Goal: Task Accomplishment & Management: Manage account settings

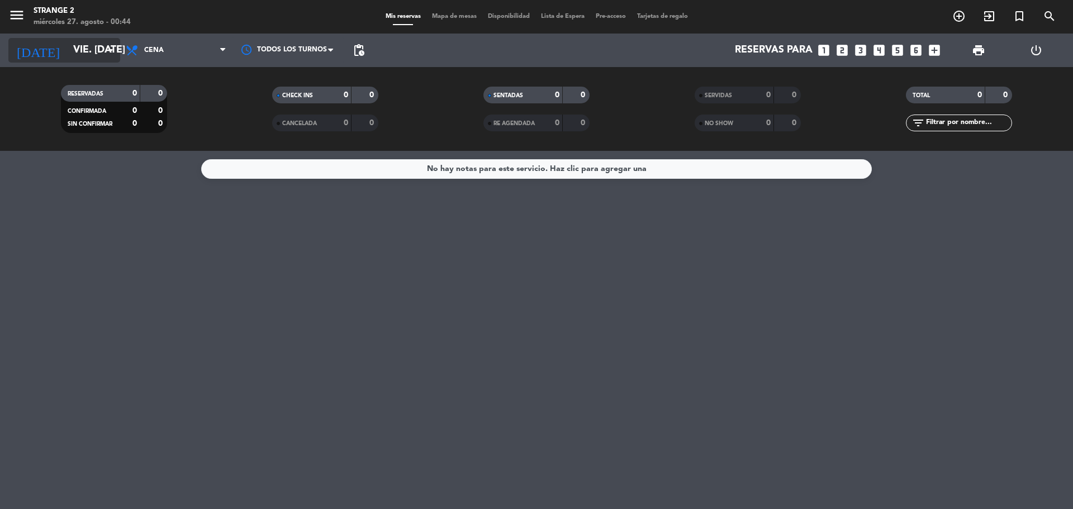
click at [84, 53] on input "vie. [DATE]" at bounding box center [133, 50] width 130 height 22
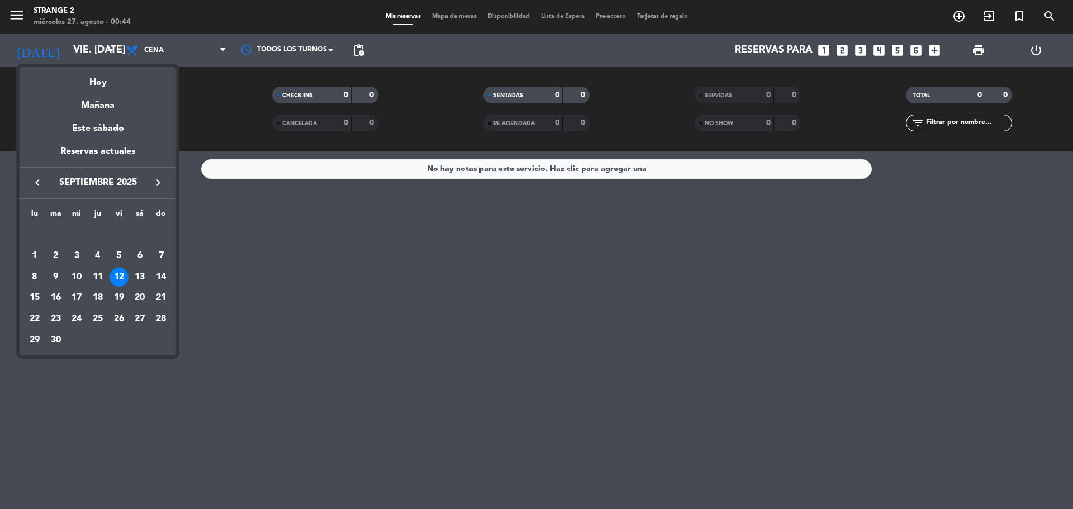
click at [39, 184] on icon "keyboard_arrow_left" at bounding box center [37, 182] width 13 height 13
click at [144, 317] on div "30" at bounding box center [139, 319] width 19 height 19
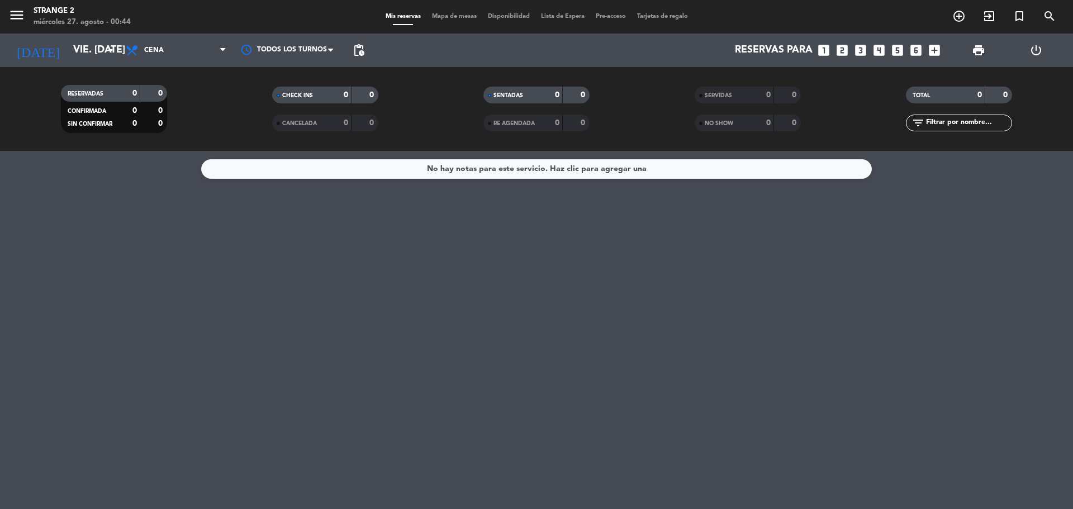
type input "sáb. 30 ago."
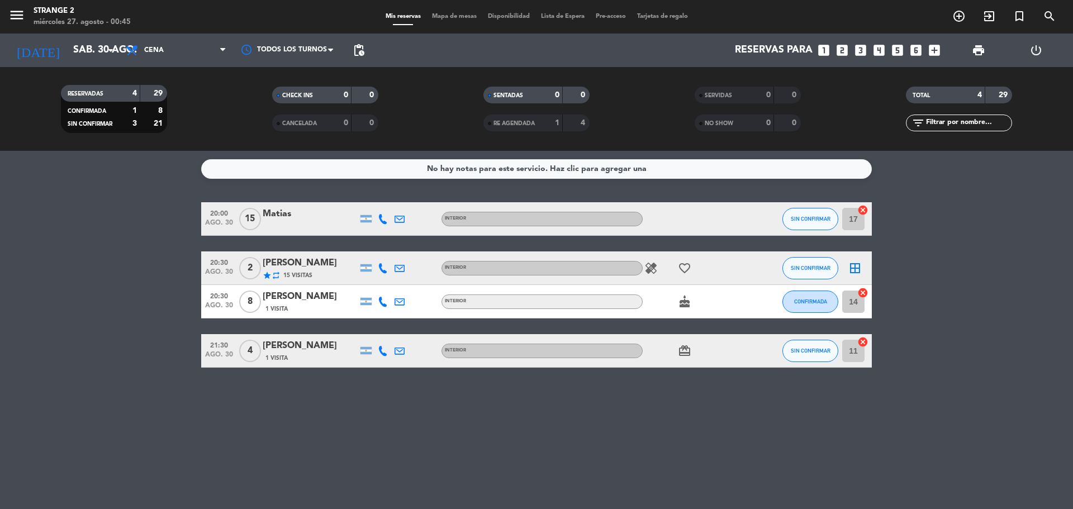
click at [865, 290] on icon "cancel" at bounding box center [862, 292] width 11 height 11
click at [274, 209] on div "Matias" at bounding box center [310, 214] width 95 height 15
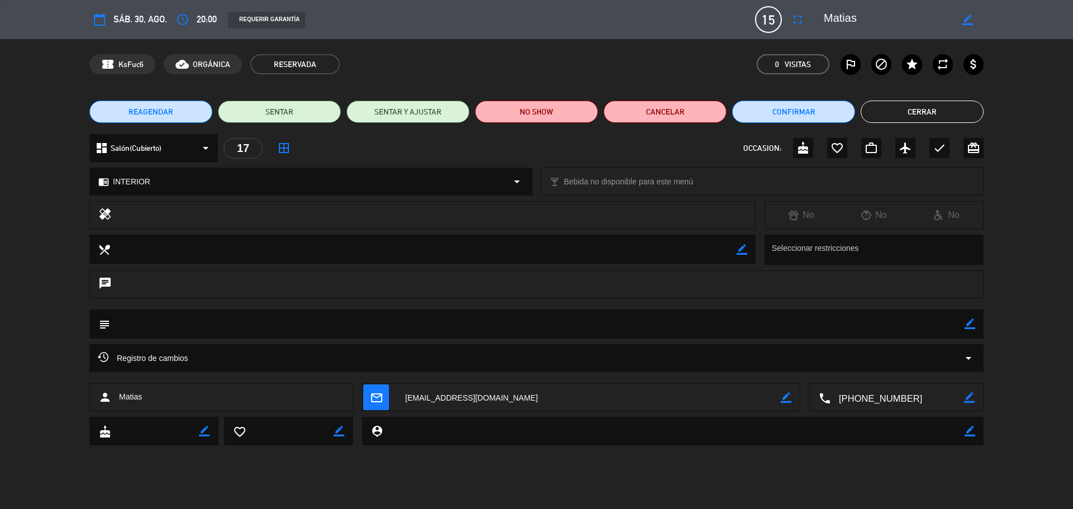
click at [146, 109] on span "REAGENDAR" at bounding box center [151, 112] width 45 height 12
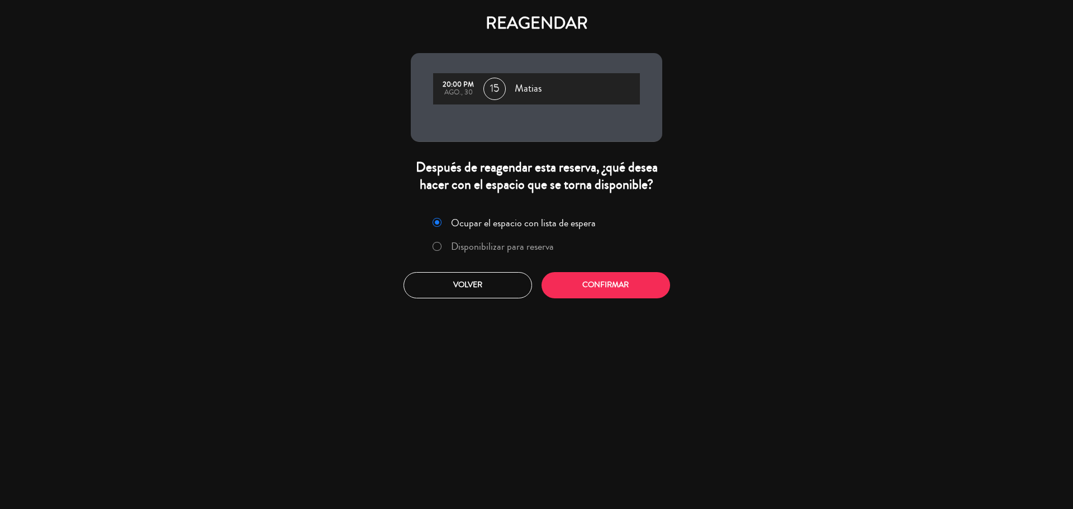
click at [504, 249] on label "Disponibilizar para reserva" at bounding box center [502, 246] width 103 height 10
click at [594, 277] on button "Confirmar" at bounding box center [606, 285] width 129 height 26
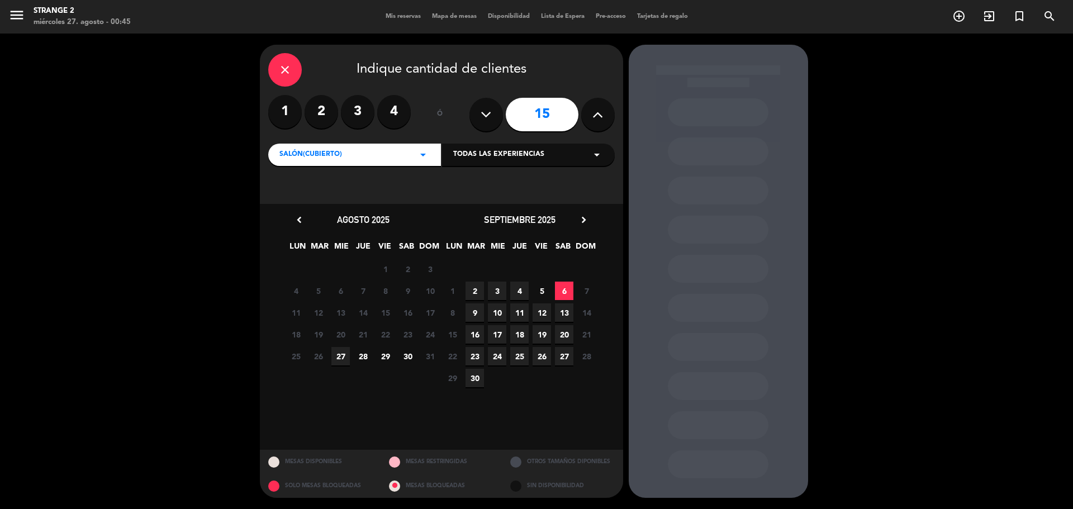
click at [406, 353] on span "30" at bounding box center [408, 356] width 18 height 18
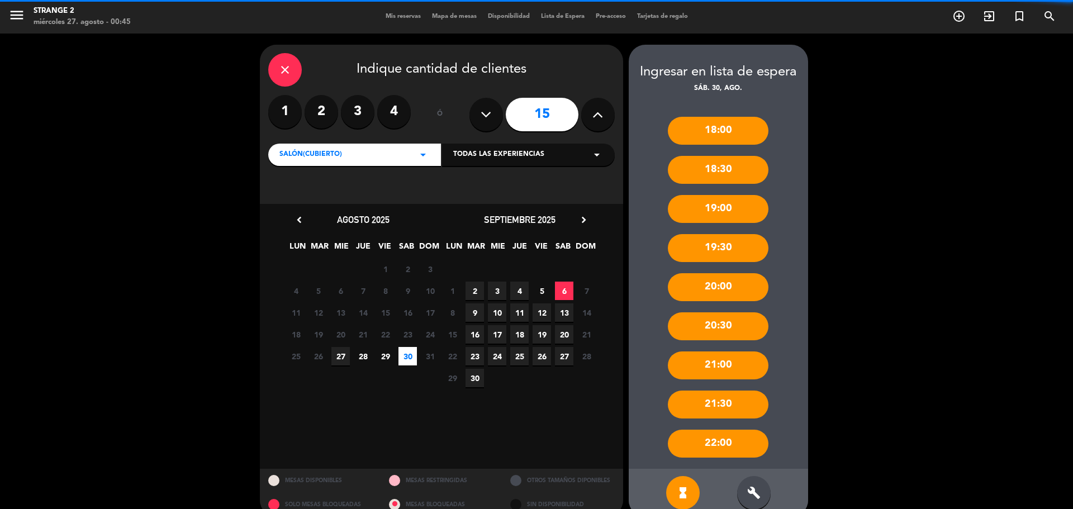
scroll to position [19, 0]
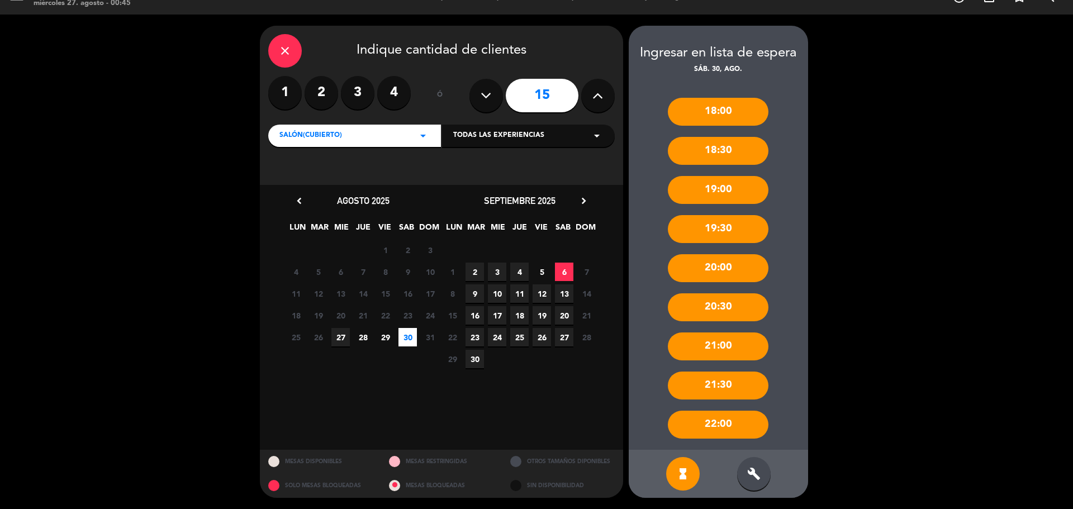
click at [745, 470] on div "build" at bounding box center [754, 474] width 34 height 34
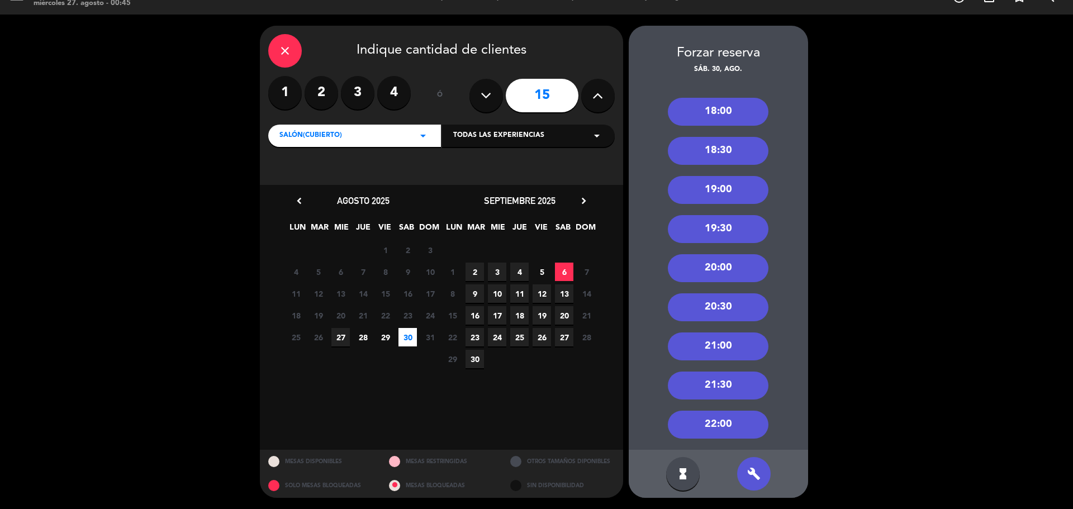
click at [728, 269] on div "20:00" at bounding box center [718, 268] width 101 height 28
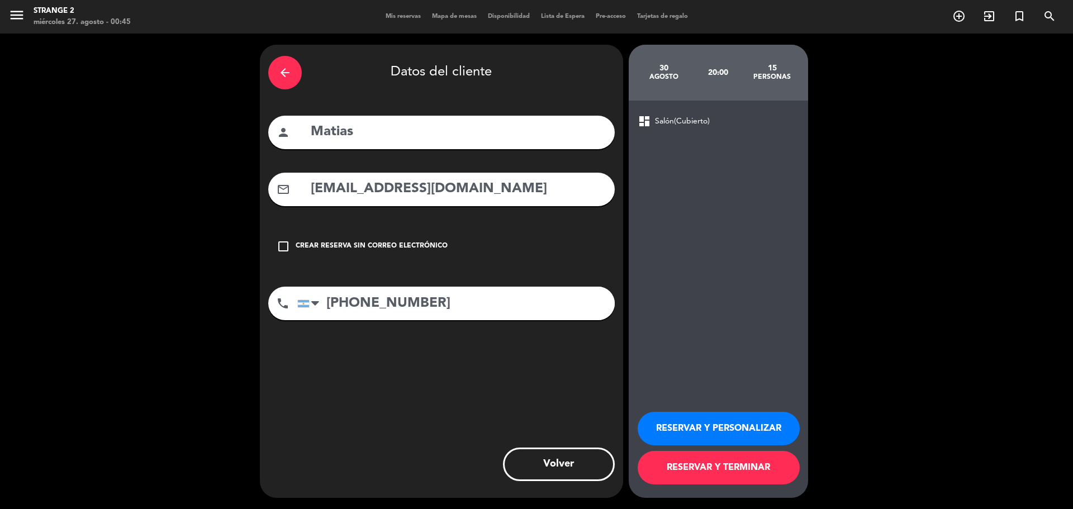
click at [285, 73] on icon "arrow_back" at bounding box center [284, 72] width 13 height 13
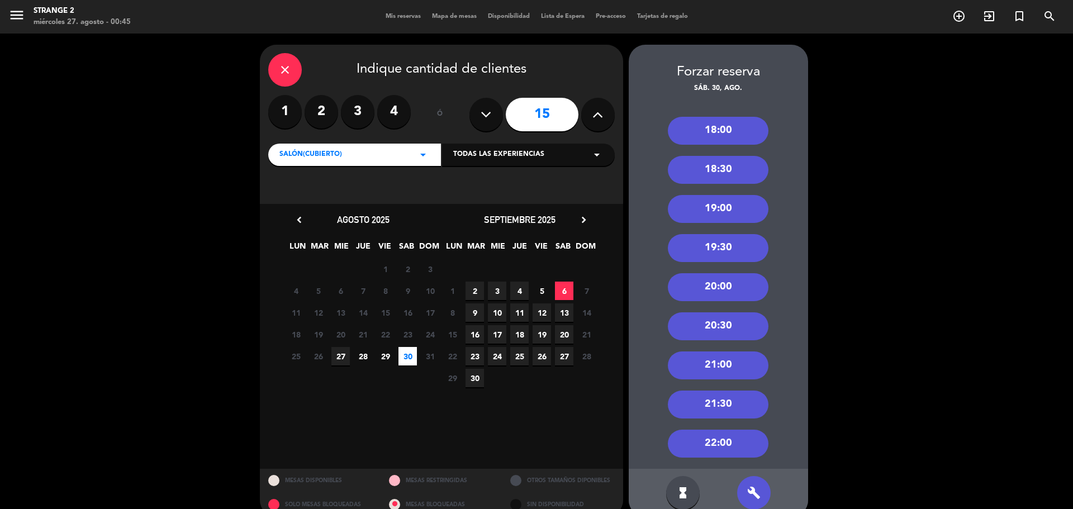
click at [598, 115] on icon at bounding box center [597, 114] width 11 height 17
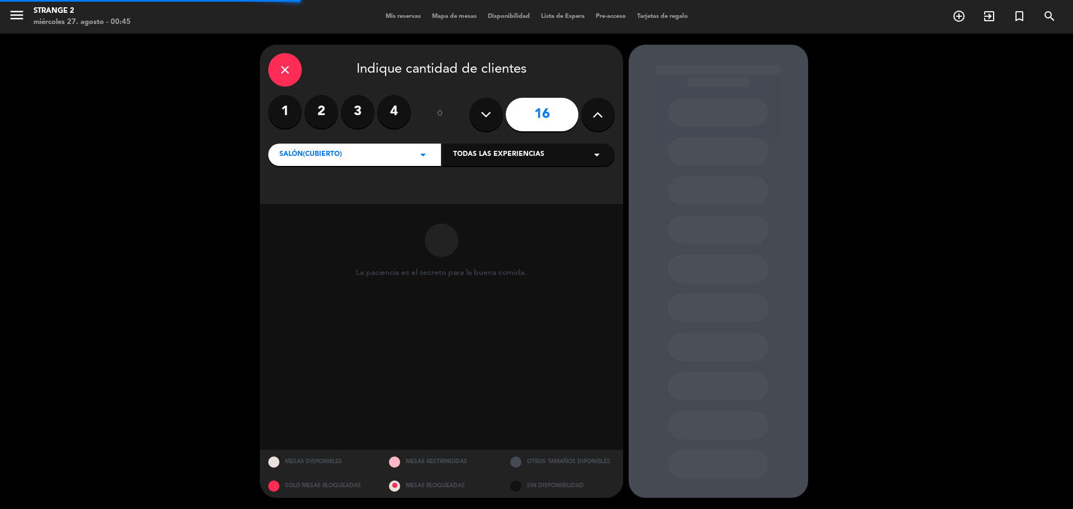
click at [598, 115] on icon at bounding box center [597, 114] width 11 height 17
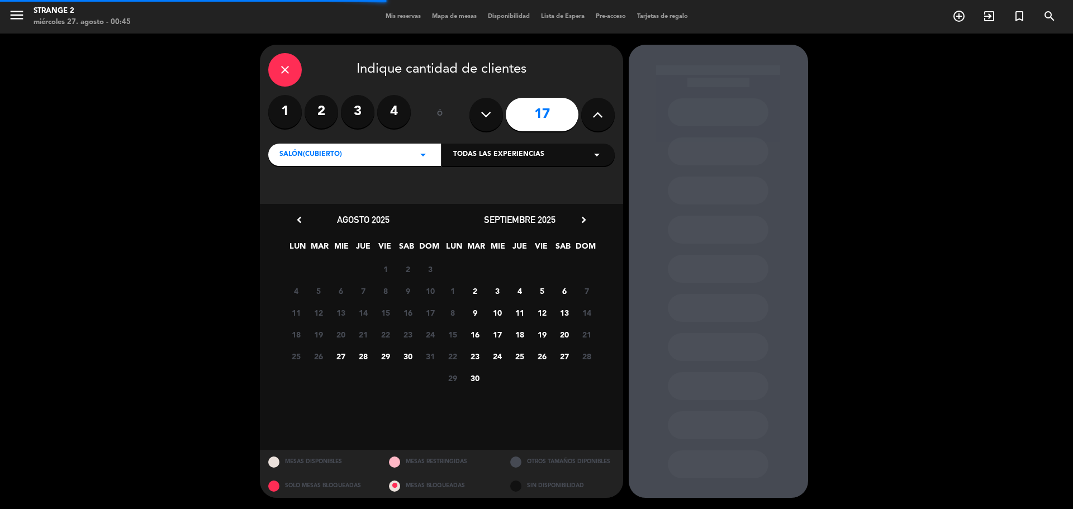
click at [598, 115] on icon at bounding box center [597, 114] width 11 height 17
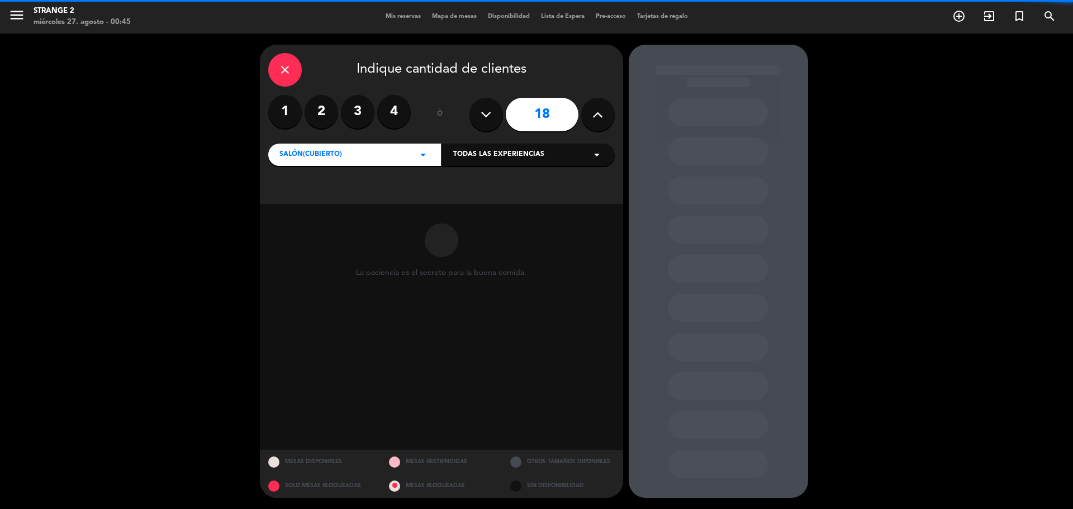
click at [598, 115] on icon at bounding box center [597, 114] width 11 height 17
type input "20"
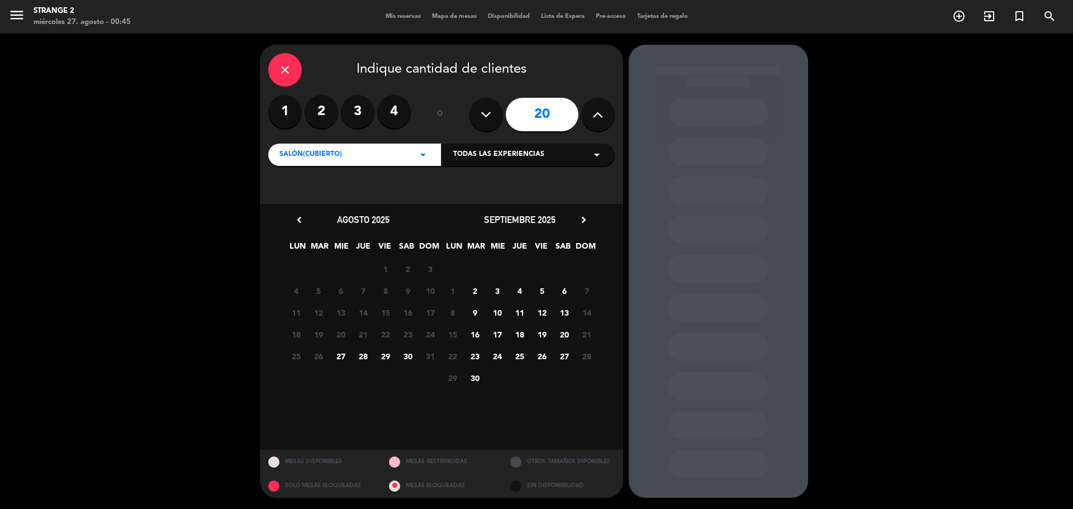
click at [412, 358] on span "30" at bounding box center [408, 356] width 18 height 18
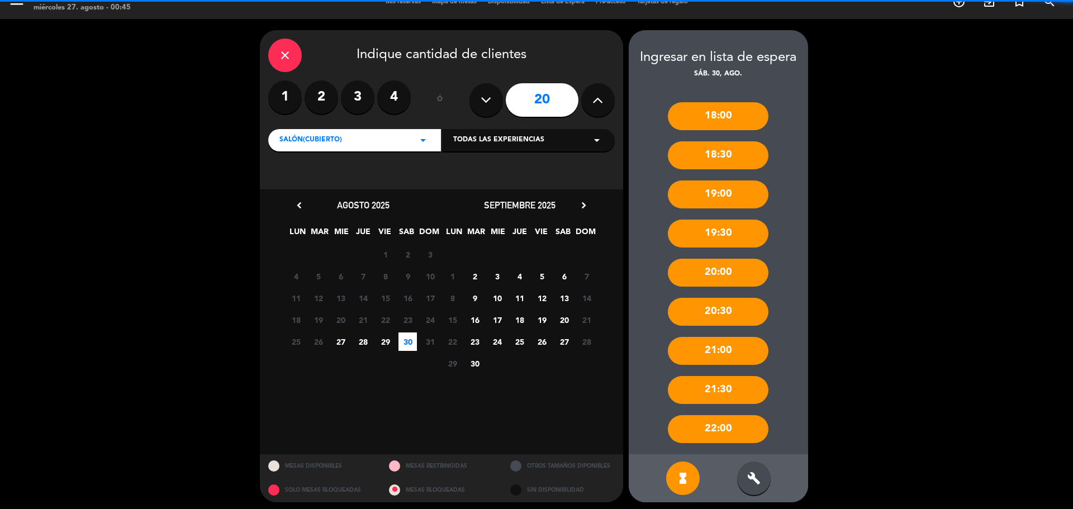
scroll to position [19, 0]
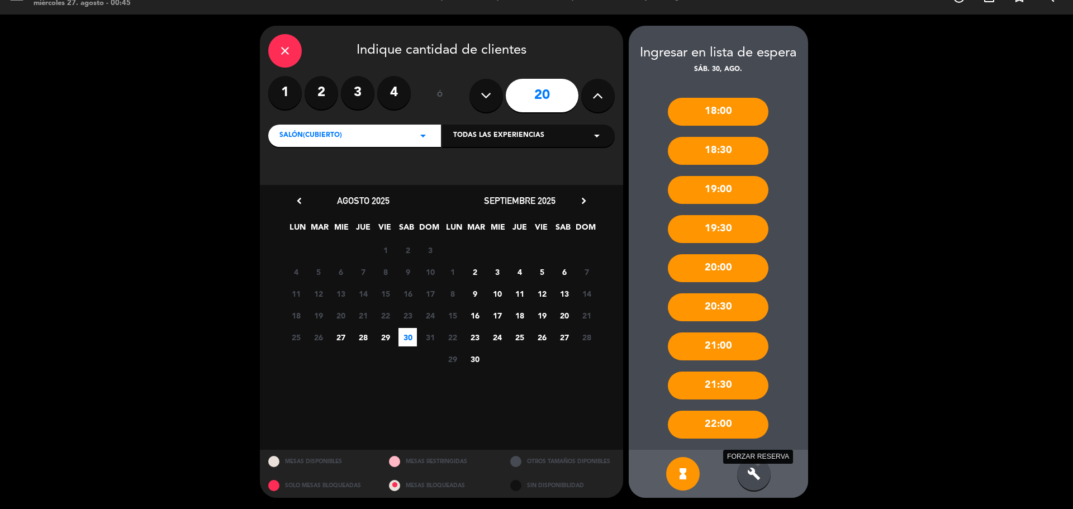
click at [750, 470] on icon "build" at bounding box center [753, 473] width 13 height 13
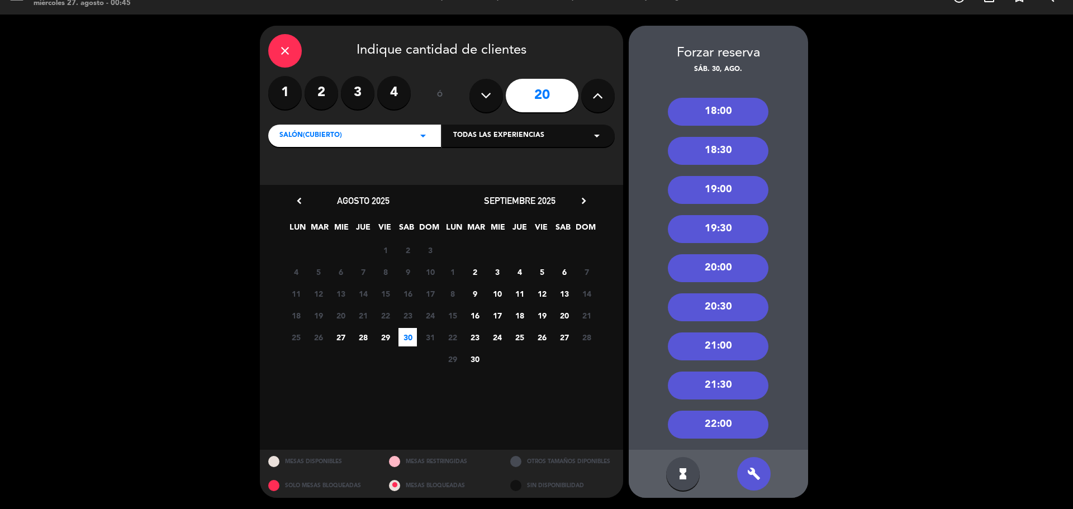
click at [730, 268] on div "20:00" at bounding box center [718, 268] width 101 height 28
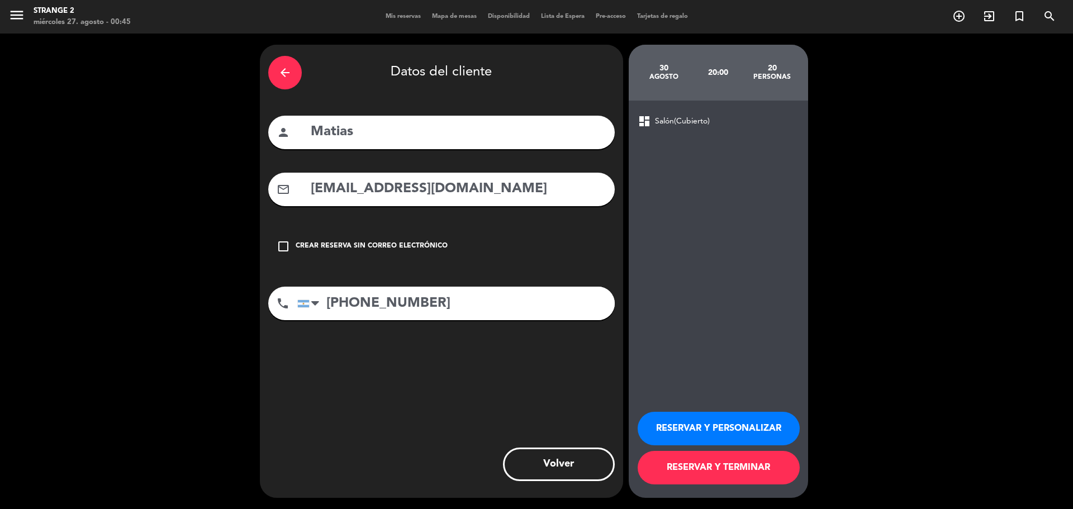
click at [702, 462] on button "RESERVAR Y TERMINAR" at bounding box center [719, 468] width 162 height 34
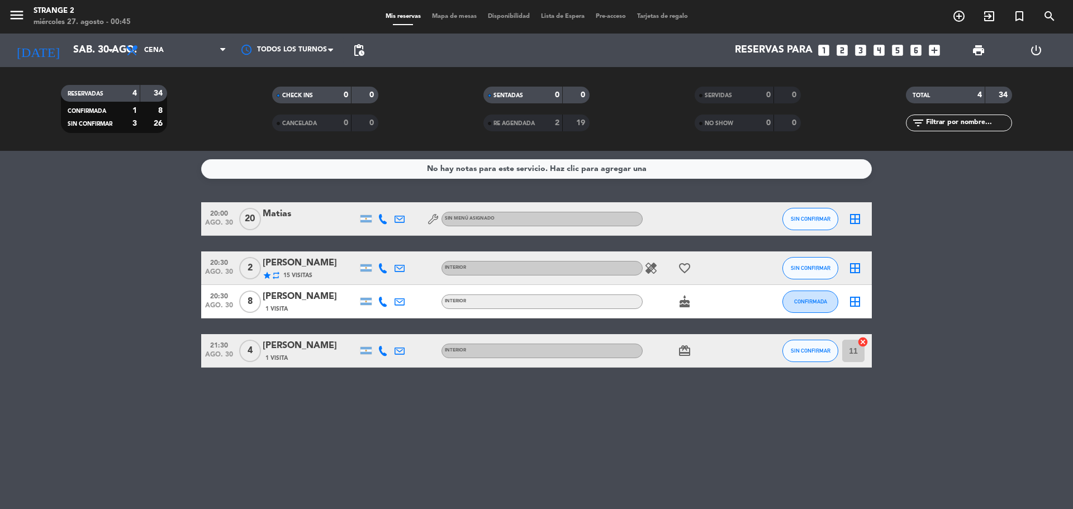
click at [467, 15] on span "Mapa de mesas" at bounding box center [454, 16] width 56 height 6
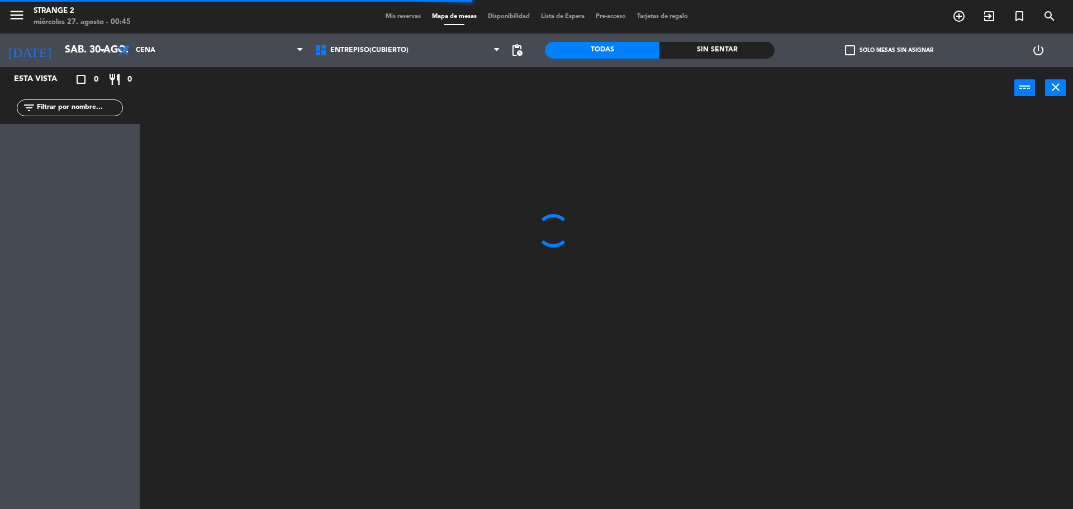
click at [358, 56] on span "Entrepiso(Cubierto)" at bounding box center [407, 50] width 197 height 25
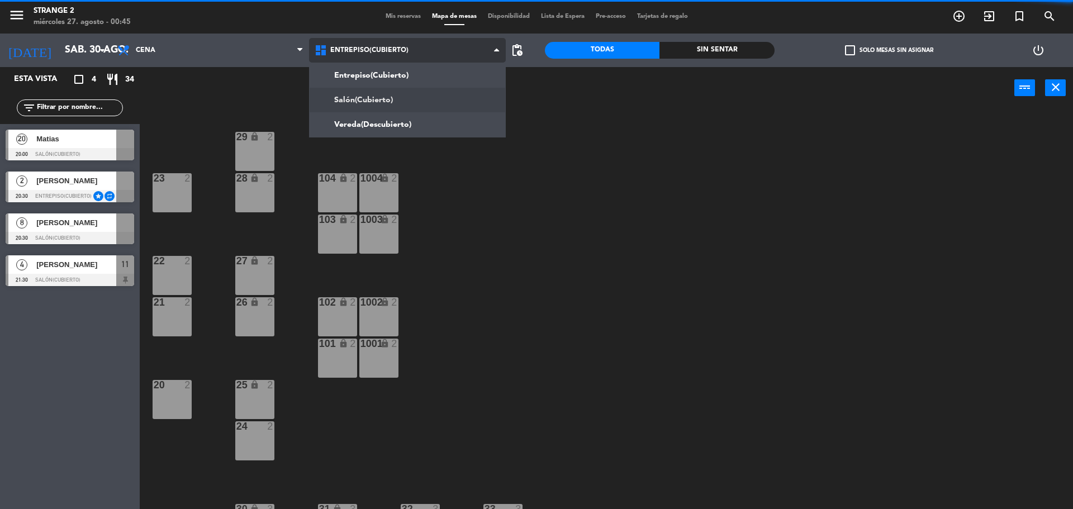
click at [349, 97] on ng-component "menu Strange 2 miércoles 27. agosto - 00:45 Mis reservas Mapa de mesas Disponib…" at bounding box center [536, 256] width 1073 height 512
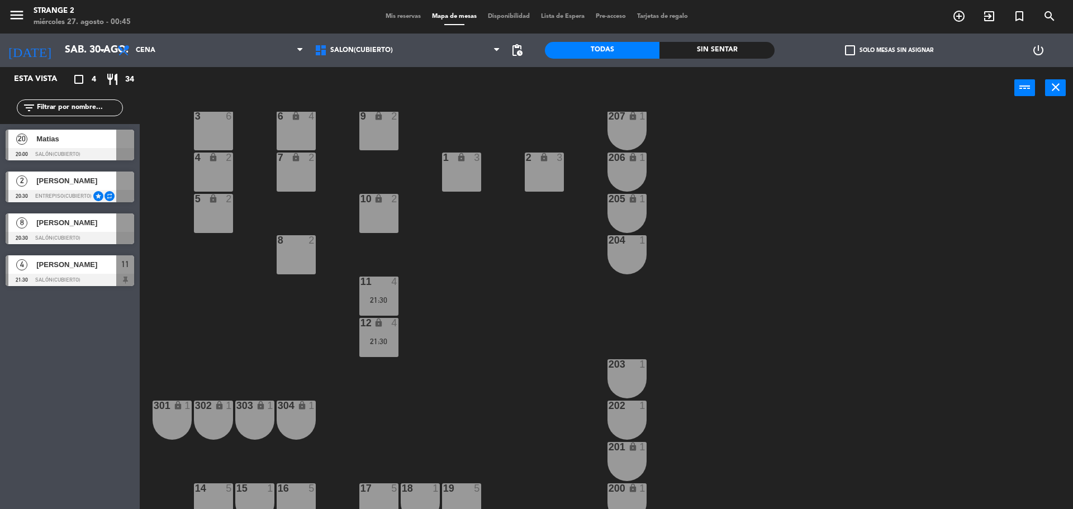
scroll to position [31, 0]
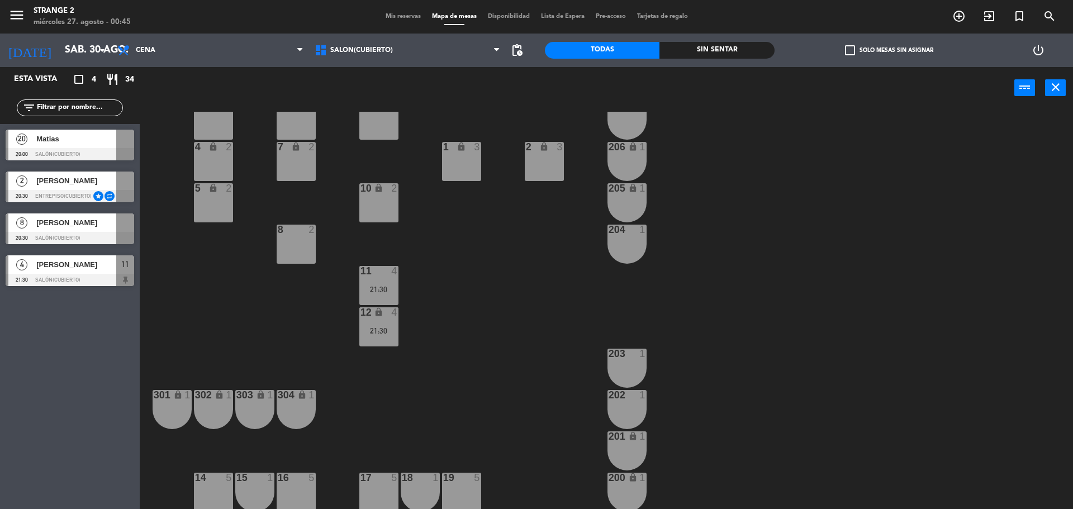
click at [84, 148] on div "Matias" at bounding box center [75, 139] width 81 height 18
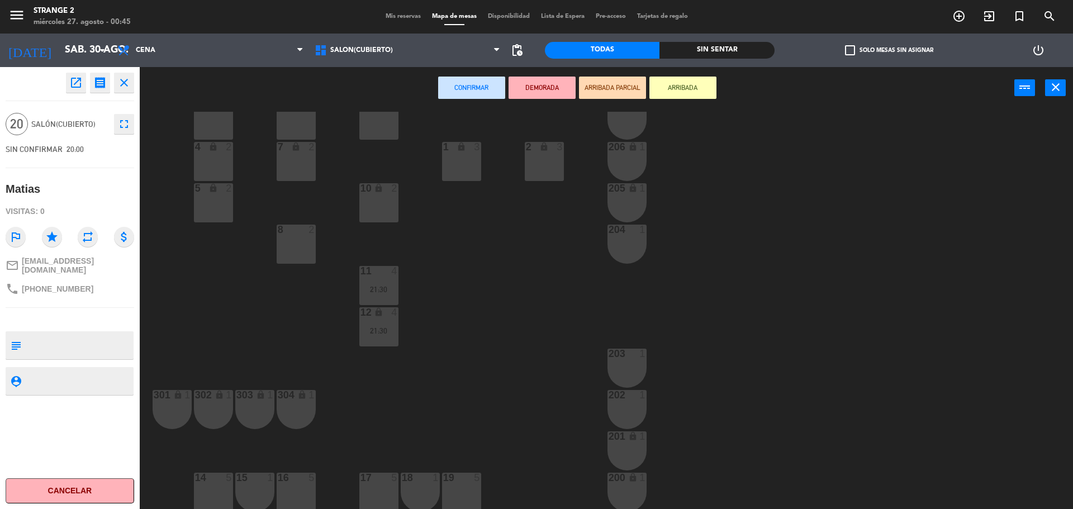
click at [208, 489] on div "14 5" at bounding box center [213, 492] width 39 height 39
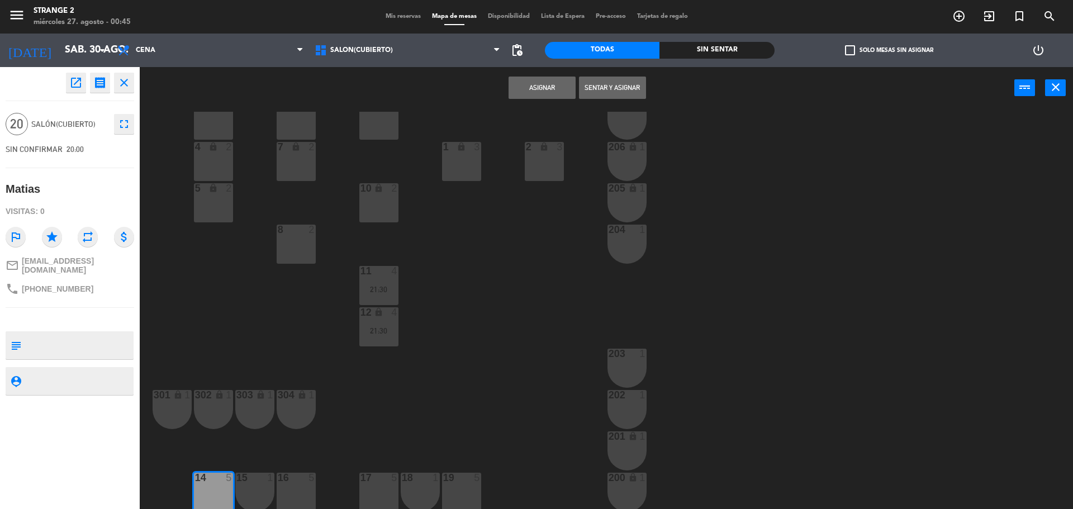
click at [254, 483] on div "15 1" at bounding box center [254, 478] width 39 height 11
click at [303, 488] on div "16 5" at bounding box center [296, 492] width 39 height 39
click at [366, 487] on div "17 5" at bounding box center [378, 492] width 39 height 39
click at [416, 487] on div "18 1" at bounding box center [420, 492] width 39 height 39
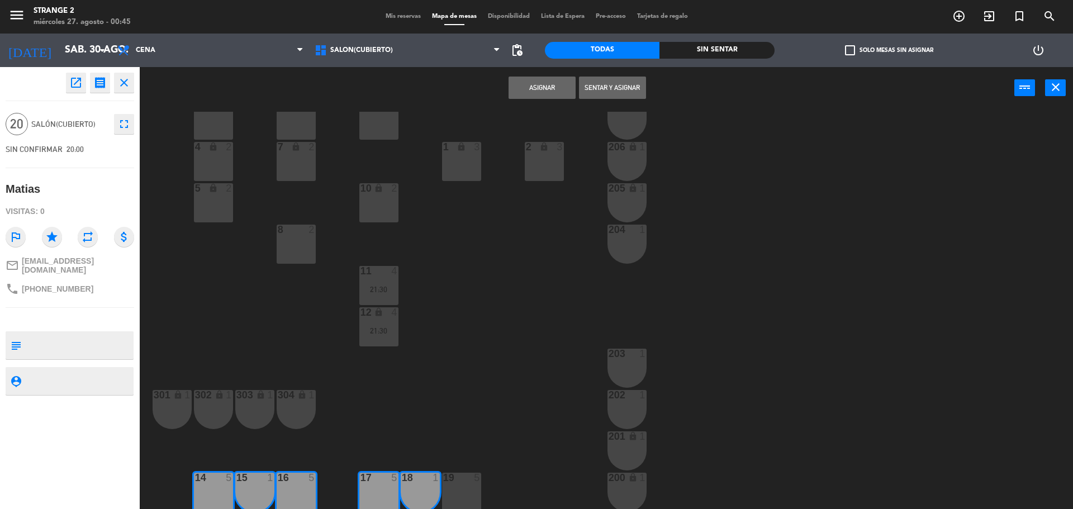
click at [477, 498] on div "19 5" at bounding box center [461, 492] width 39 height 39
click at [552, 90] on button "Asignar" at bounding box center [542, 88] width 67 height 22
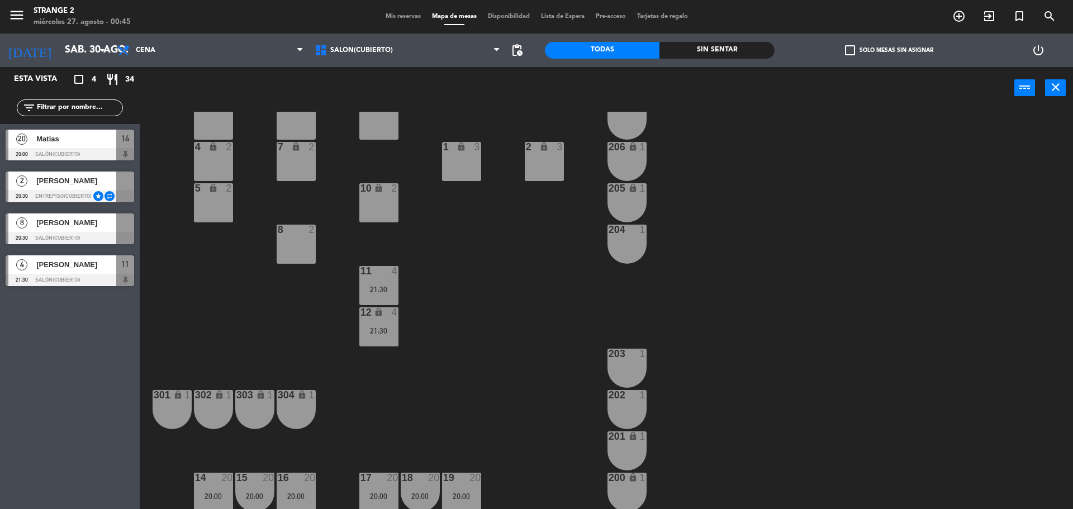
click at [71, 224] on span "[PERSON_NAME]" at bounding box center [76, 223] width 80 height 12
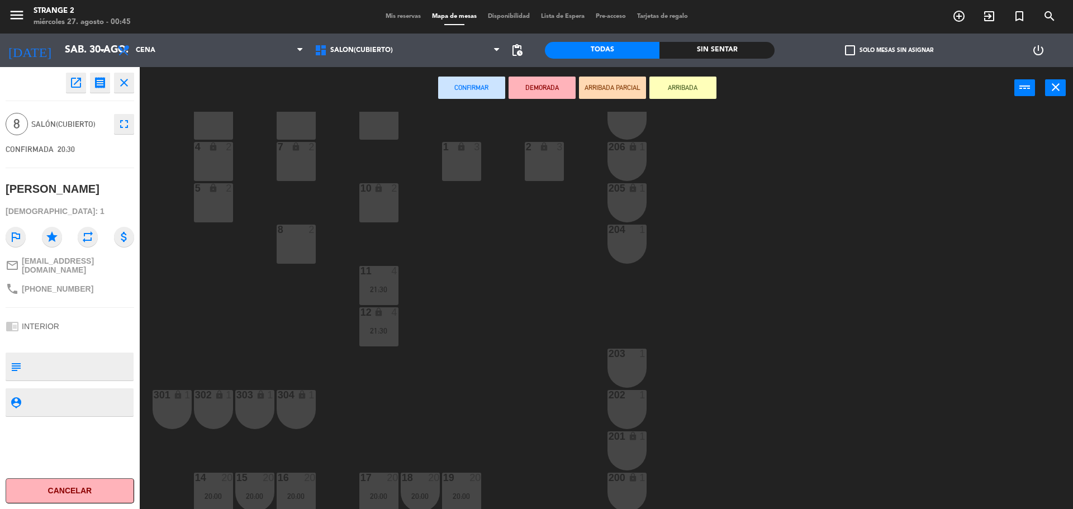
click at [203, 127] on div "3 6" at bounding box center [213, 120] width 39 height 39
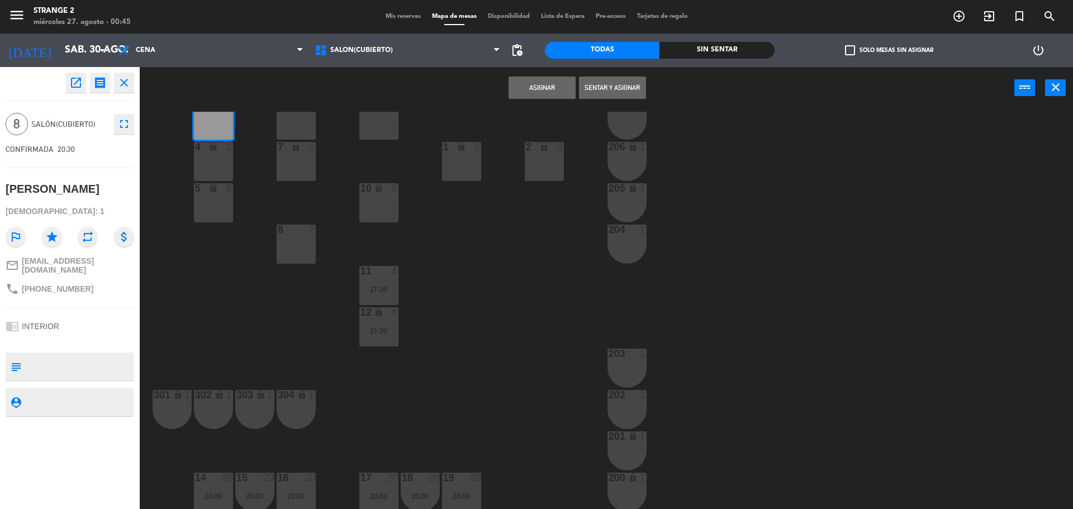
click at [202, 153] on div "4 lock 2" at bounding box center [213, 147] width 39 height 11
click at [215, 212] on div "5 lock 2" at bounding box center [213, 202] width 39 height 39
click at [553, 100] on div "Asignar Sentar y Asignar power_input close" at bounding box center [577, 88] width 875 height 42
click at [555, 96] on button "Asignar" at bounding box center [542, 88] width 67 height 22
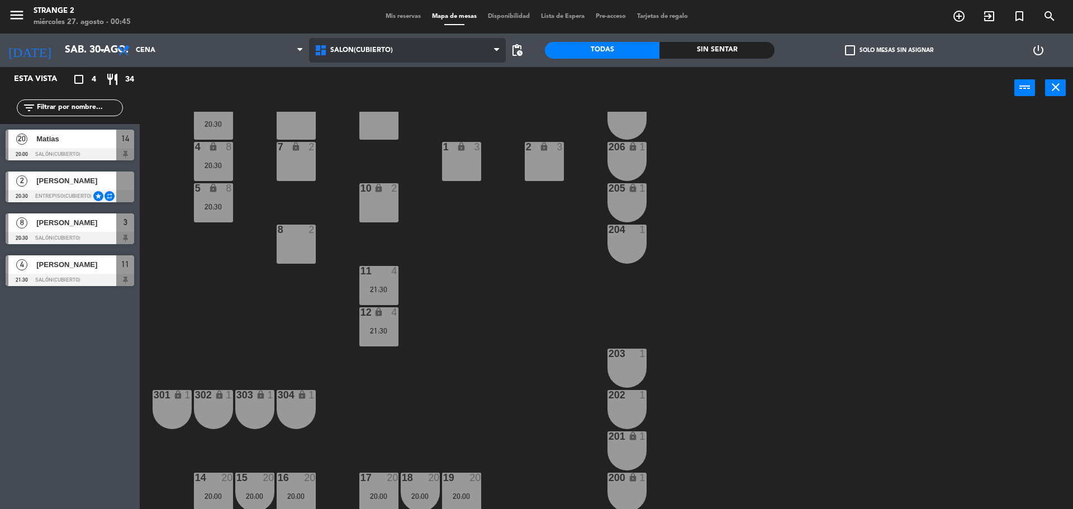
click at [381, 58] on span "Salón(Cubierto)" at bounding box center [407, 50] width 197 height 25
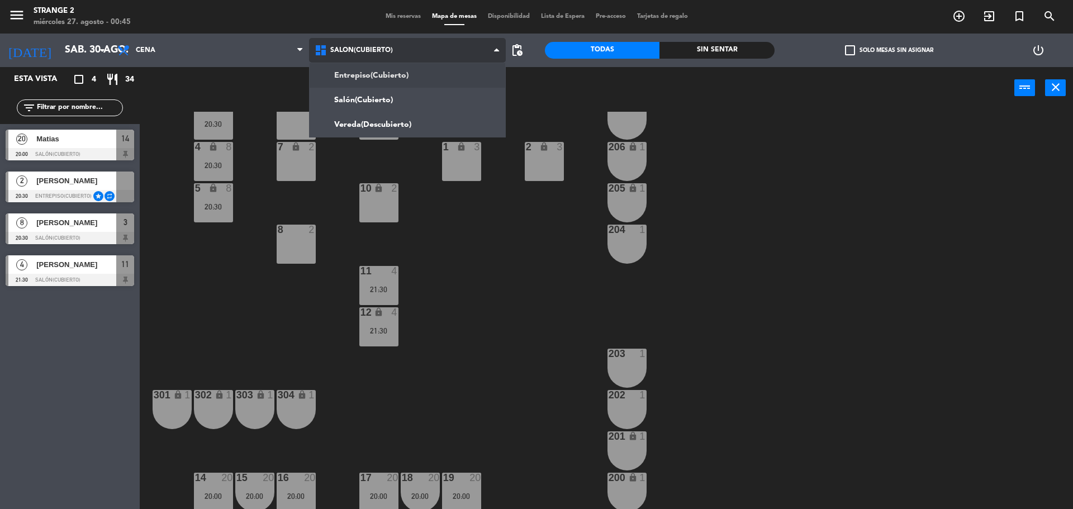
scroll to position [0, 0]
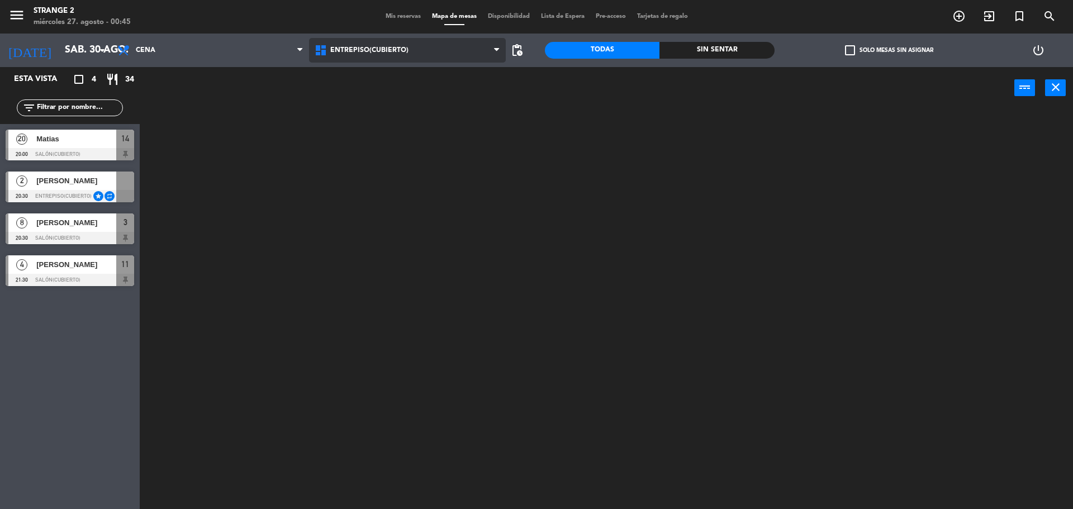
click at [378, 74] on ng-component "menu Strange 2 miércoles 27. agosto - 00:45 Mis reservas Mapa de mesas Disponib…" at bounding box center [536, 256] width 1073 height 512
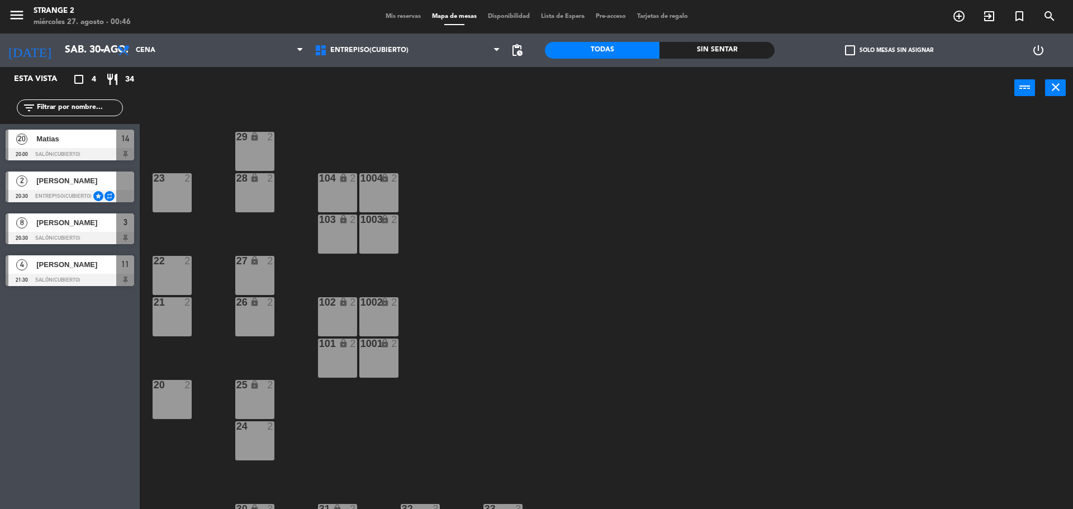
click at [109, 183] on span "[PERSON_NAME]" at bounding box center [76, 181] width 80 height 12
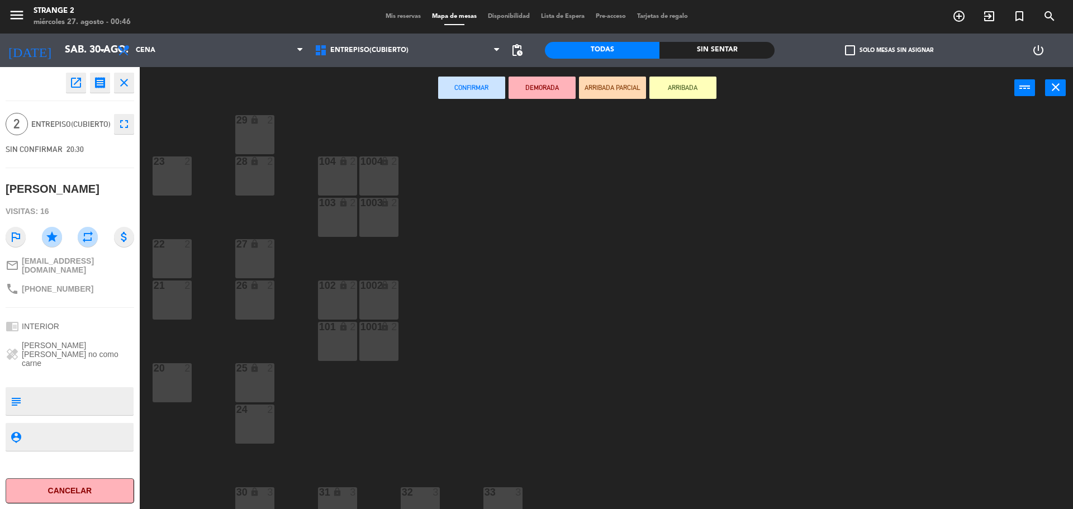
scroll to position [31, 0]
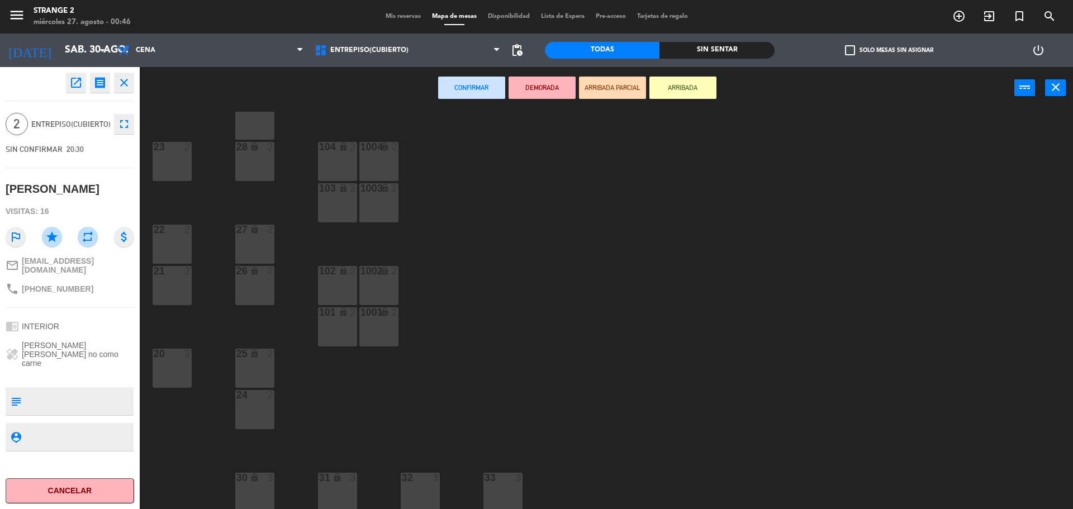
click at [341, 497] on div "31 lock 3" at bounding box center [337, 492] width 39 height 39
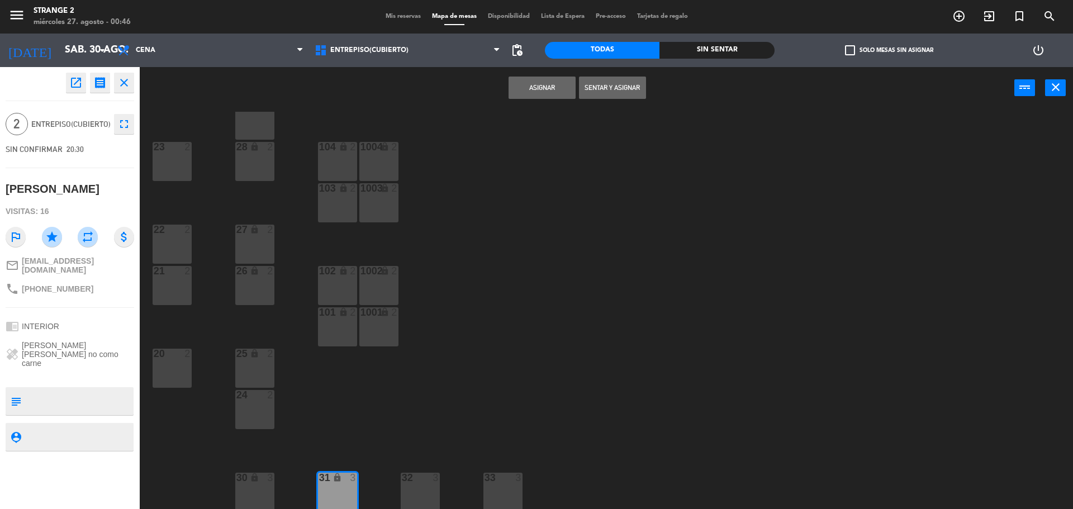
click at [528, 89] on button "Asignar" at bounding box center [542, 88] width 67 height 22
